Goal: Task Accomplishment & Management: Complete application form

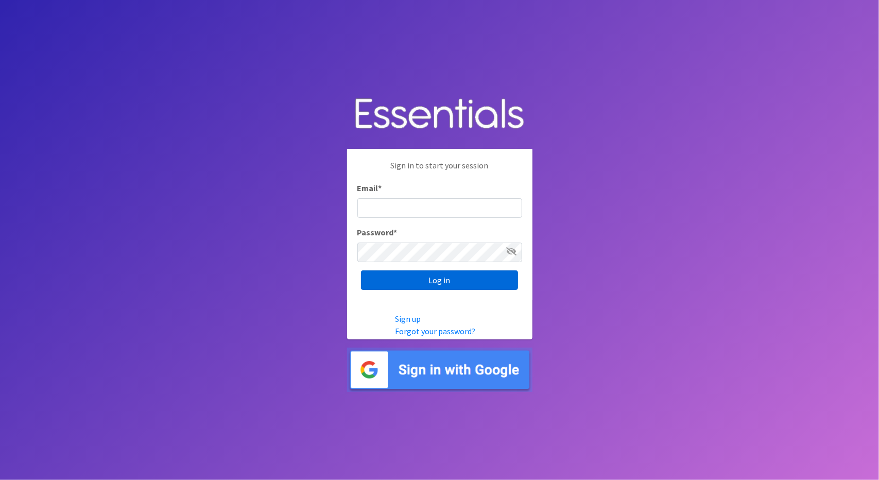
type input "[EMAIL_ADDRESS][DOMAIN_NAME]"
click at [431, 280] on input "Log in" at bounding box center [439, 280] width 157 height 20
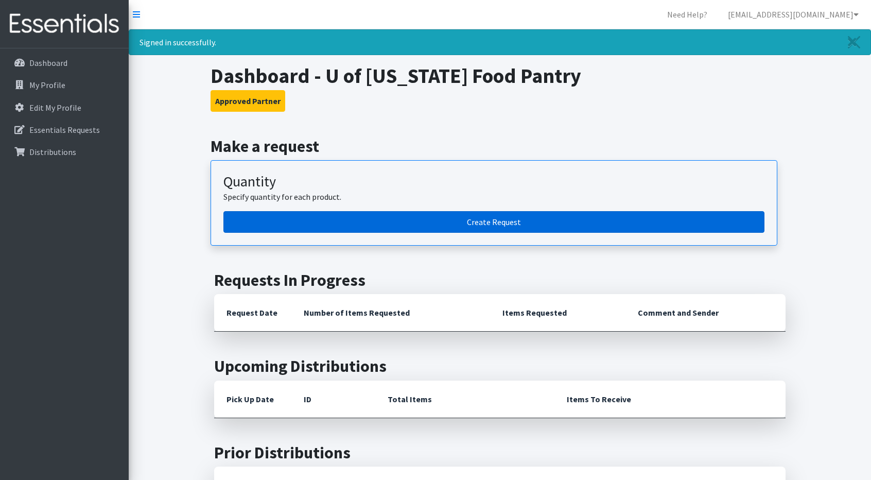
click at [389, 219] on link "Create Request" at bounding box center [493, 222] width 541 height 22
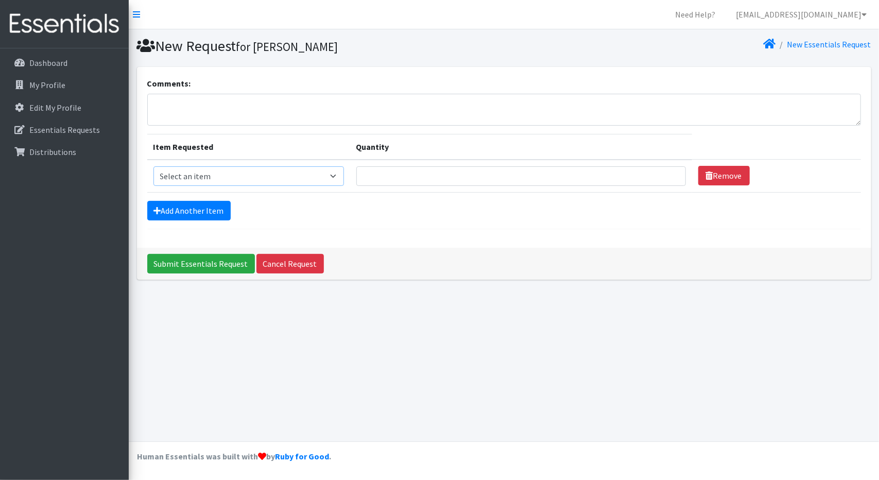
click at [280, 184] on select "Select an item Pad Kits Tampon Kit" at bounding box center [248, 176] width 191 height 20
select select "12263"
click at [153, 166] on select "Select an item Pad Kits Tampon Kit" at bounding box center [248, 176] width 191 height 20
click at [424, 179] on input "Quantity" at bounding box center [521, 176] width 330 height 20
type input "100"
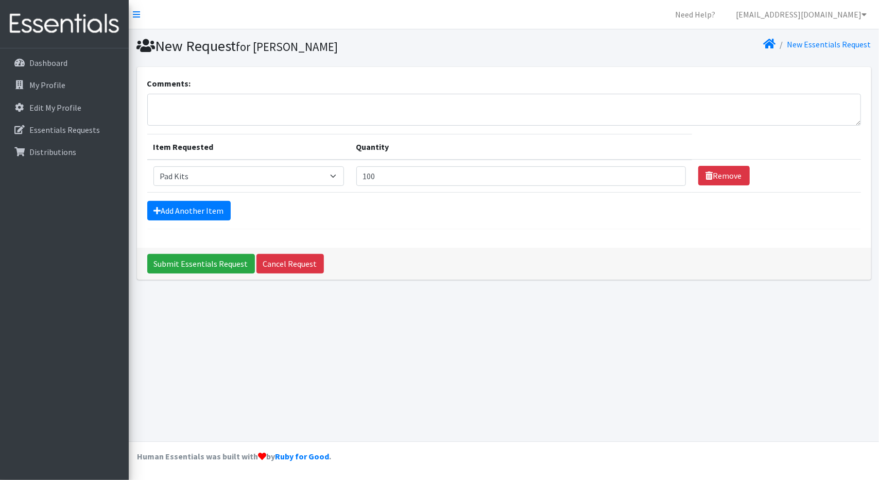
click at [419, 213] on div "Add Another Item" at bounding box center [504, 211] width 714 height 20
click at [233, 102] on textarea "Comments:" at bounding box center [504, 110] width 714 height 32
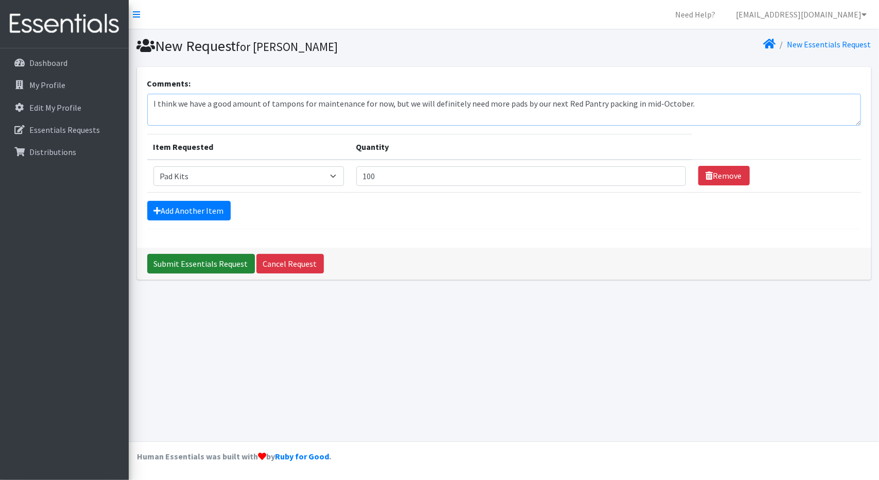
type textarea "I think we have a good amount of tampons for maintenance for now, but we will d…"
click at [195, 262] on input "Submit Essentials Request" at bounding box center [201, 264] width 108 height 20
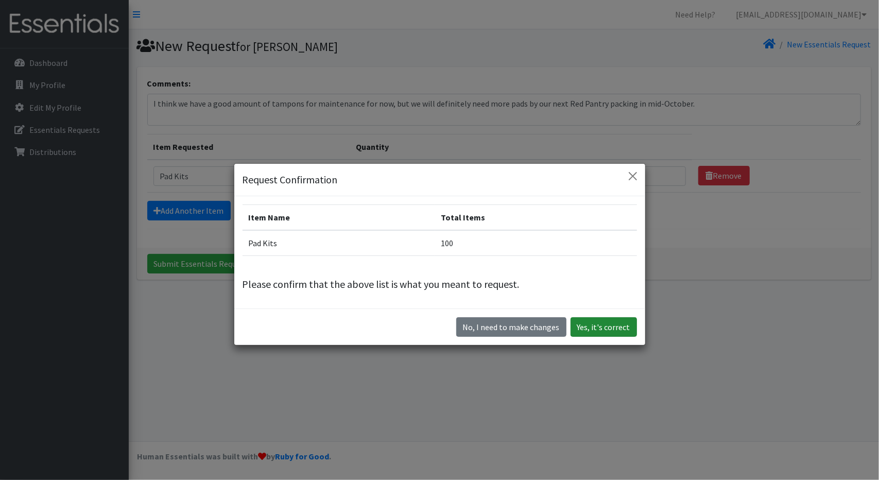
click at [601, 327] on button "Yes, it's correct" at bounding box center [604, 327] width 66 height 20
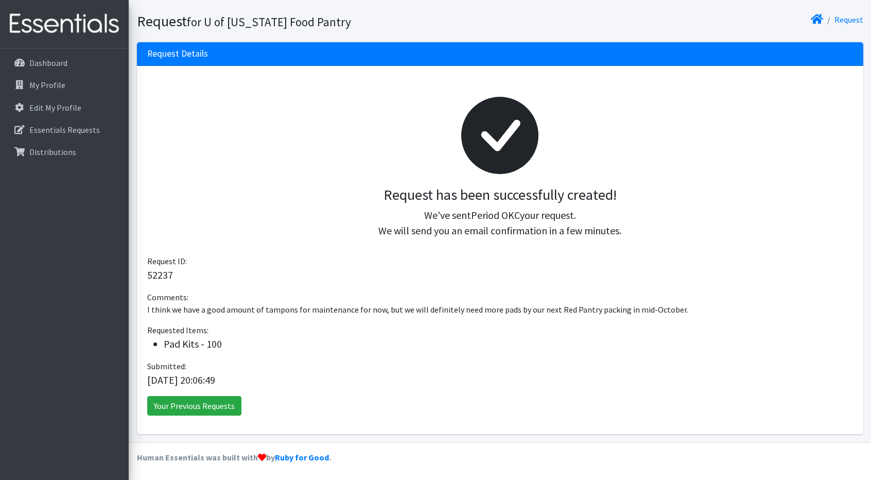
scroll to position [59, 0]
click at [182, 406] on link "Your Previous Requests" at bounding box center [194, 406] width 94 height 20
